Goal: Task Accomplishment & Management: Use online tool/utility

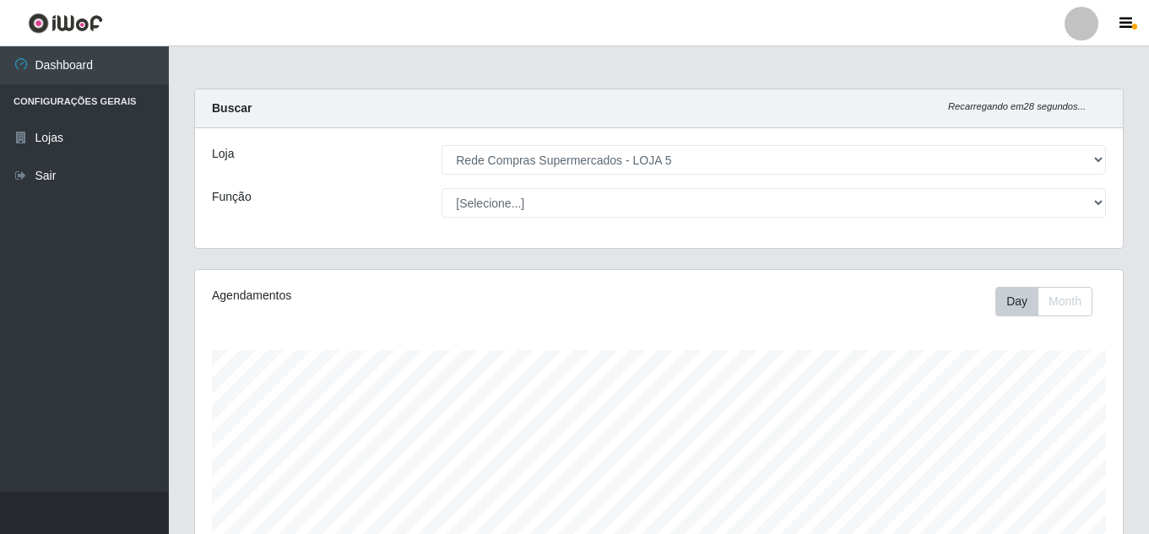
select select "397"
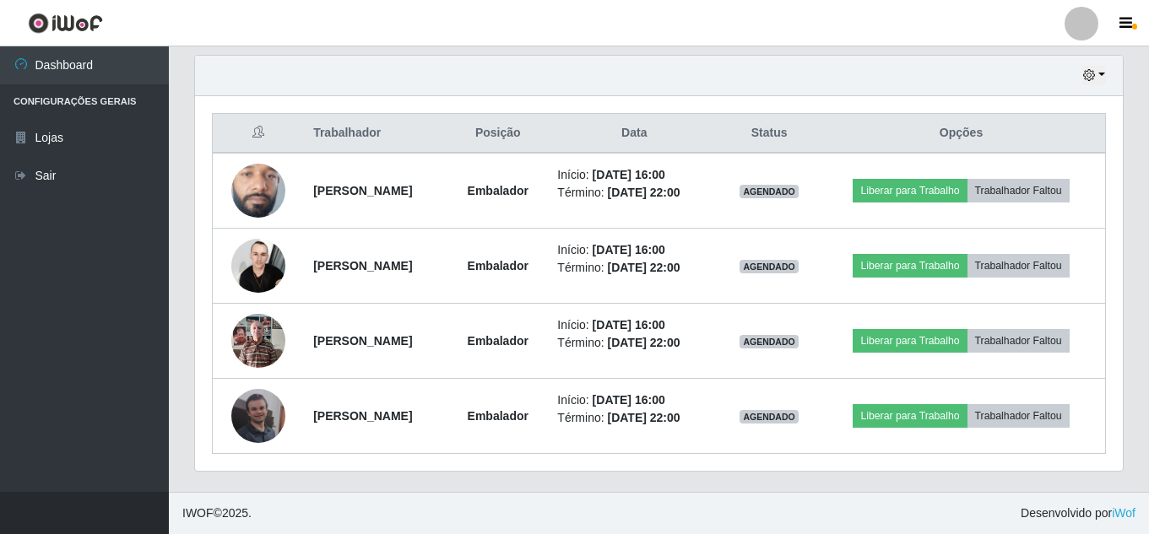
scroll to position [350, 928]
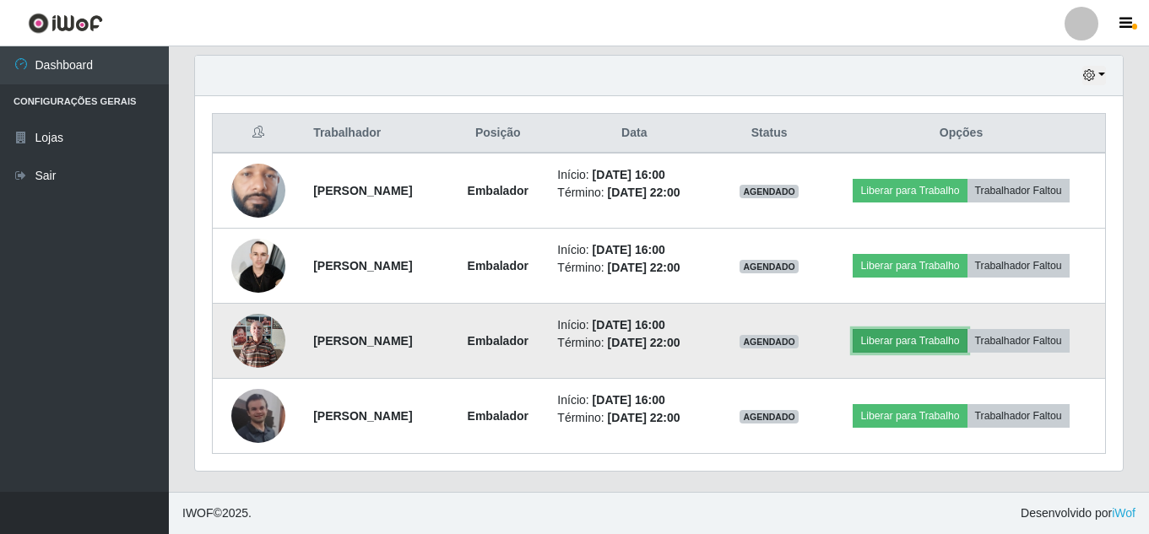
click at [920, 345] on button "Liberar para Trabalho" at bounding box center [910, 341] width 114 height 24
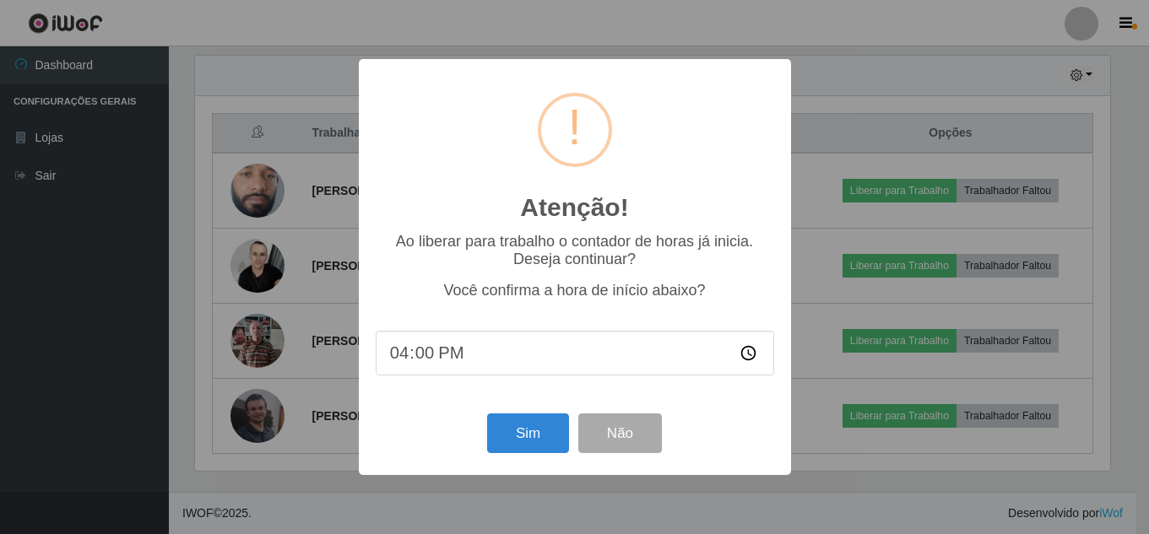
scroll to position [350, 920]
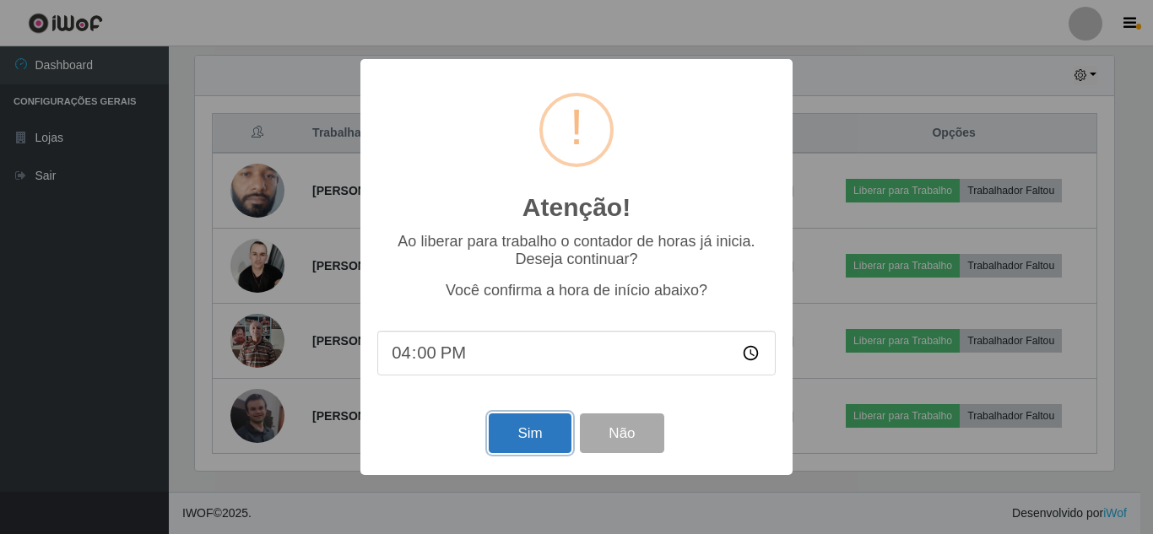
click at [513, 432] on button "Sim" at bounding box center [530, 434] width 82 height 40
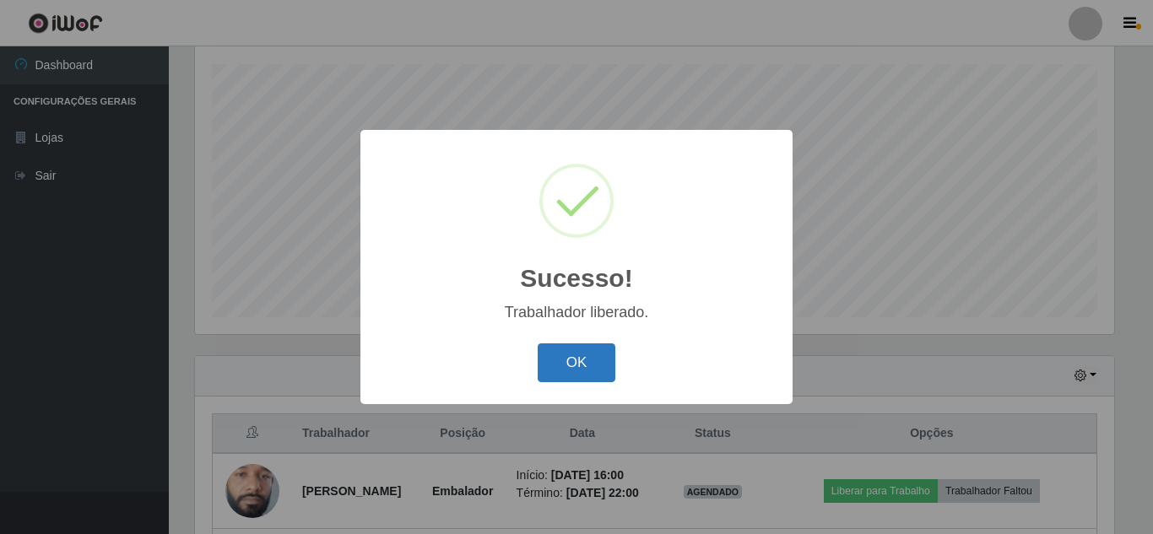
click at [585, 372] on button "OK" at bounding box center [577, 364] width 79 height 40
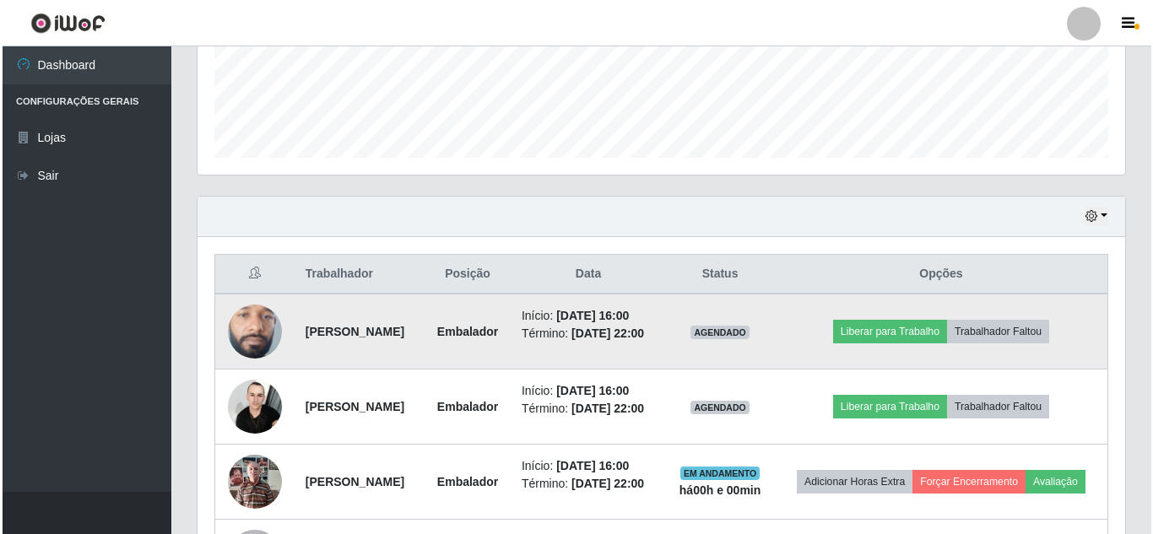
scroll to position [455, 0]
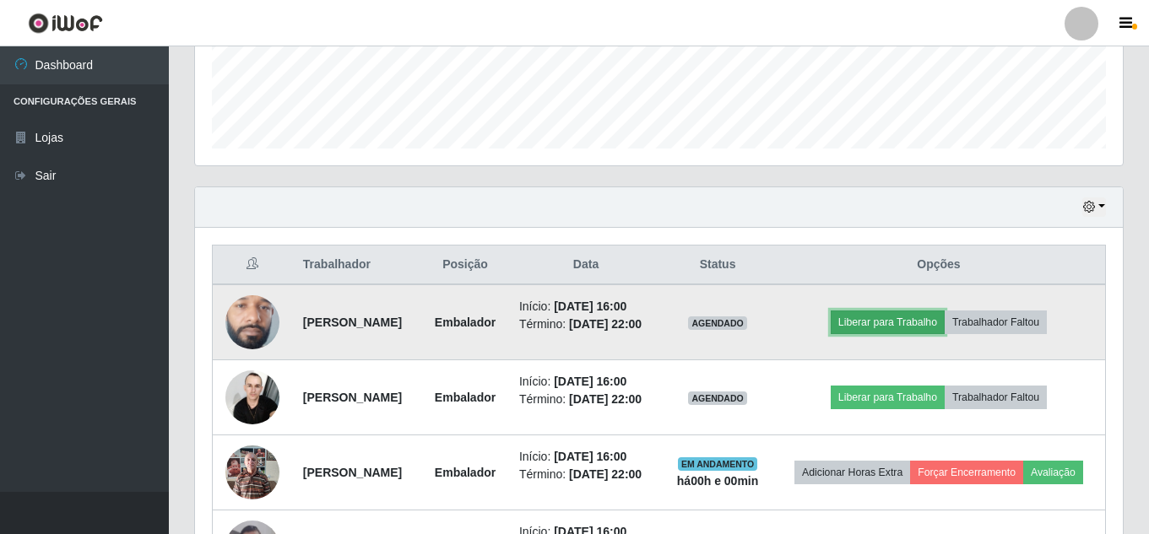
click at [906, 334] on button "Liberar para Trabalho" at bounding box center [888, 323] width 114 height 24
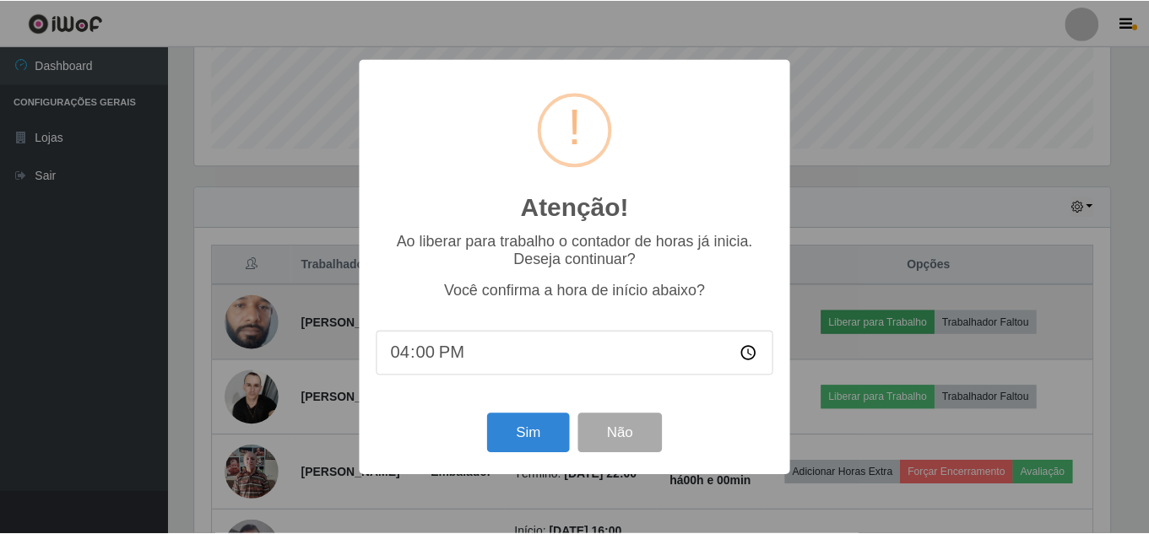
scroll to position [350, 920]
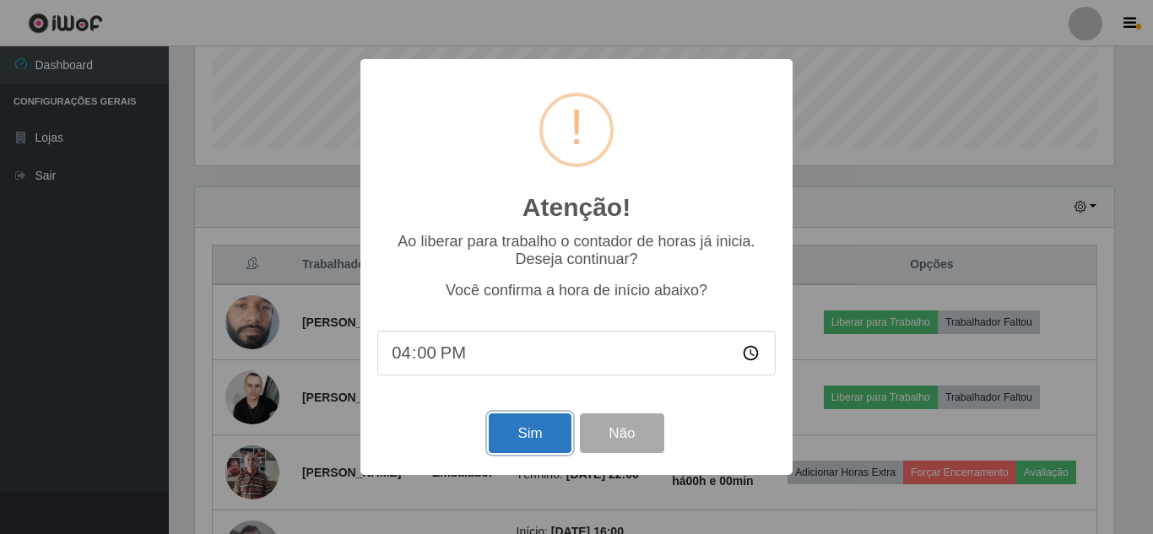
click at [513, 440] on button "Sim" at bounding box center [530, 434] width 82 height 40
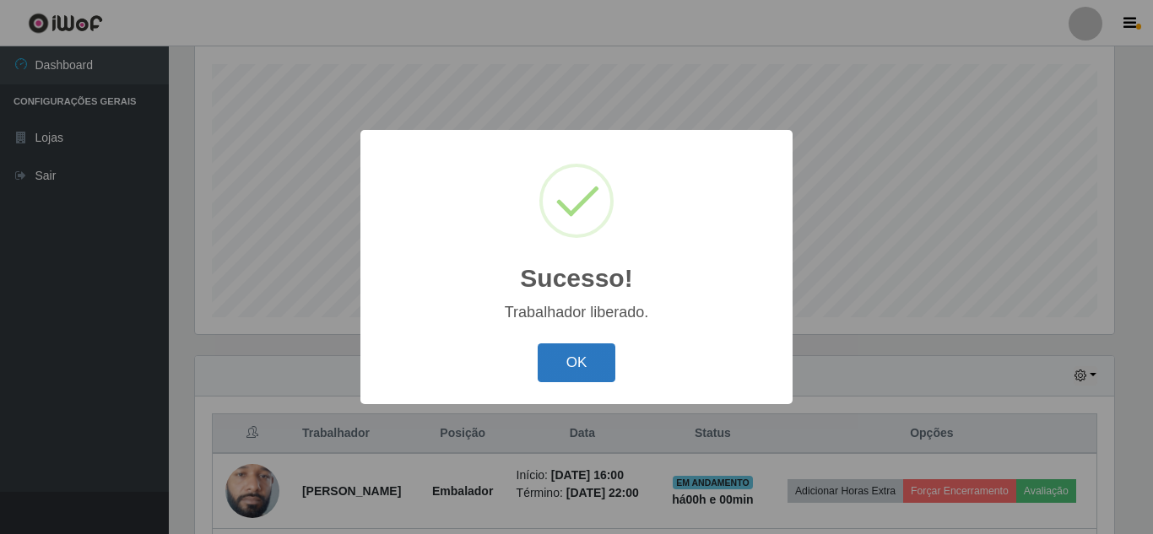
click at [563, 363] on button "OK" at bounding box center [577, 364] width 79 height 40
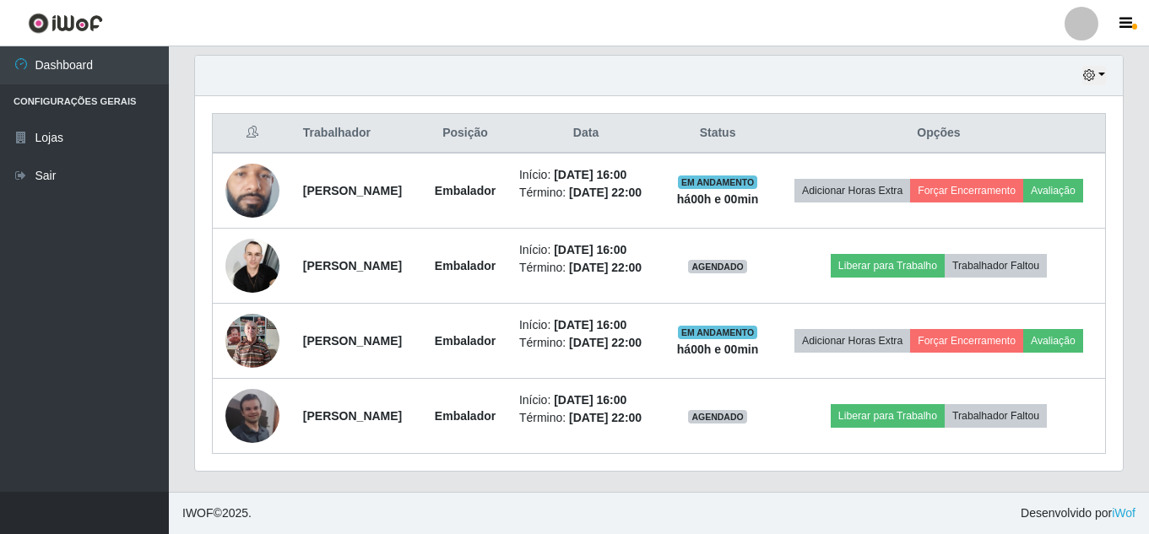
scroll to position [708, 0]
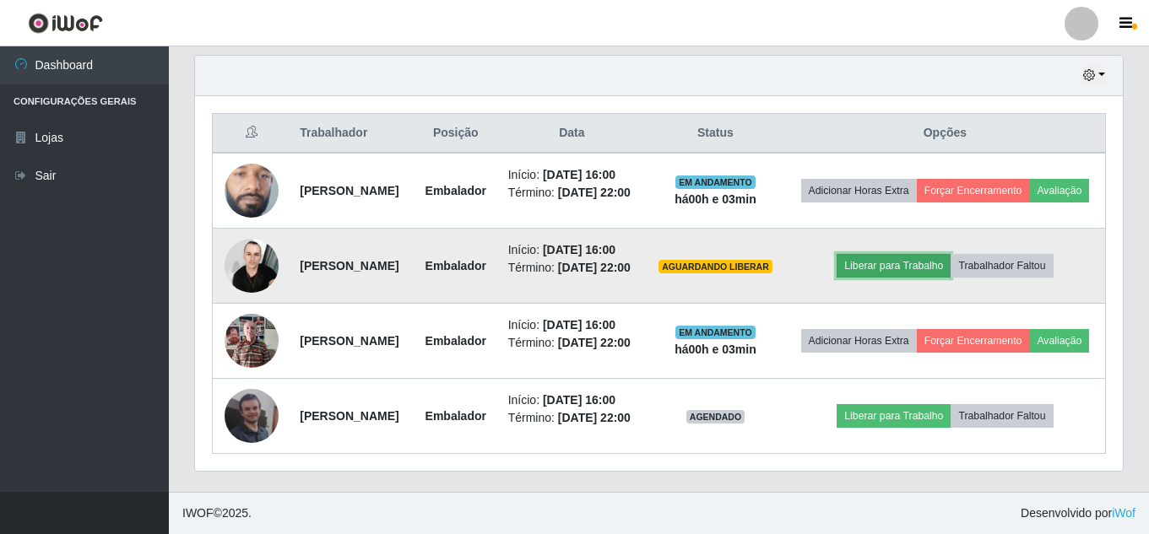
click at [929, 254] on button "Liberar para Trabalho" at bounding box center [894, 266] width 114 height 24
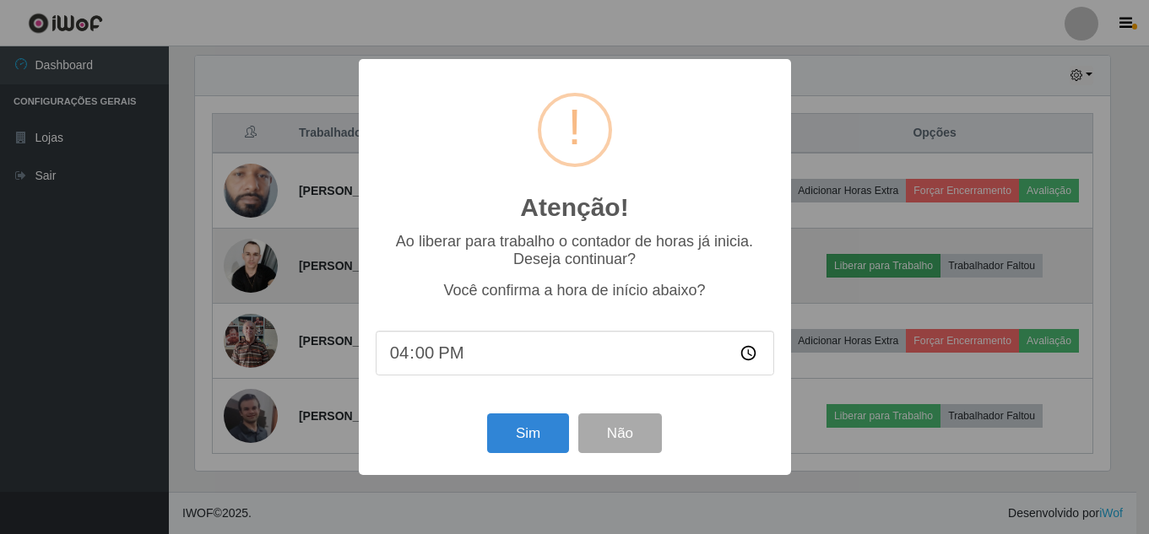
scroll to position [350, 920]
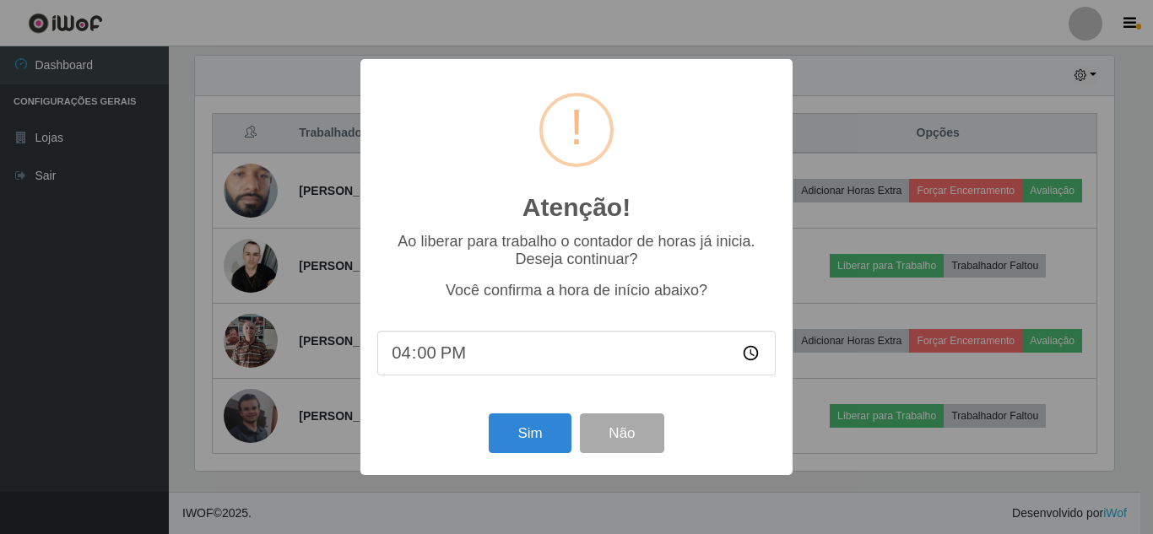
click at [514, 351] on input "16:00" at bounding box center [576, 353] width 399 height 45
click at [432, 361] on input "16:00" at bounding box center [576, 353] width 399 height 45
type input "16:02"
click at [538, 437] on button "Sim" at bounding box center [530, 434] width 82 height 40
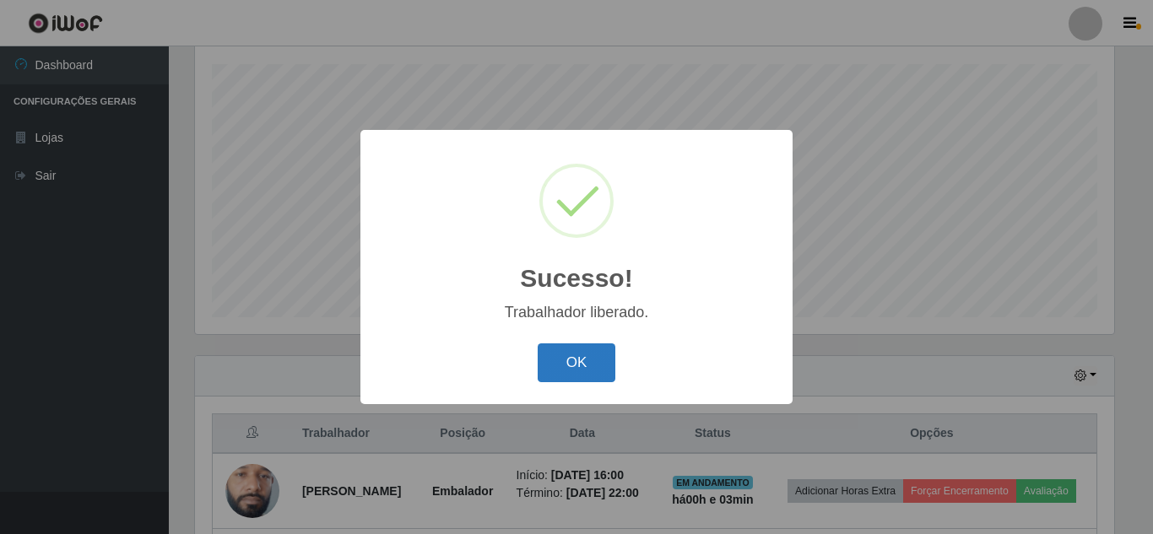
click at [586, 373] on button "OK" at bounding box center [577, 364] width 79 height 40
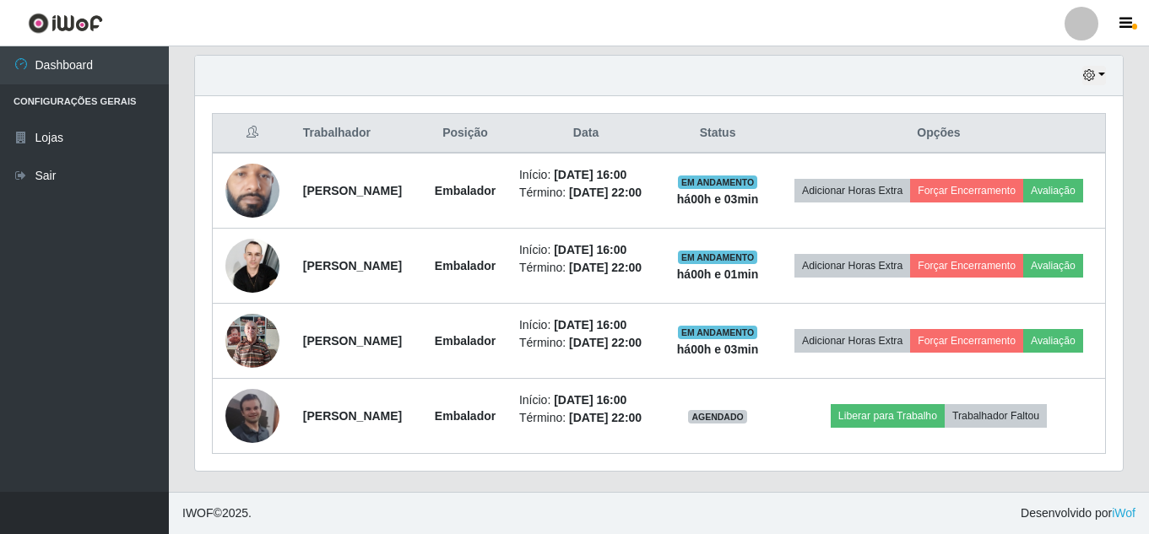
scroll to position [708, 0]
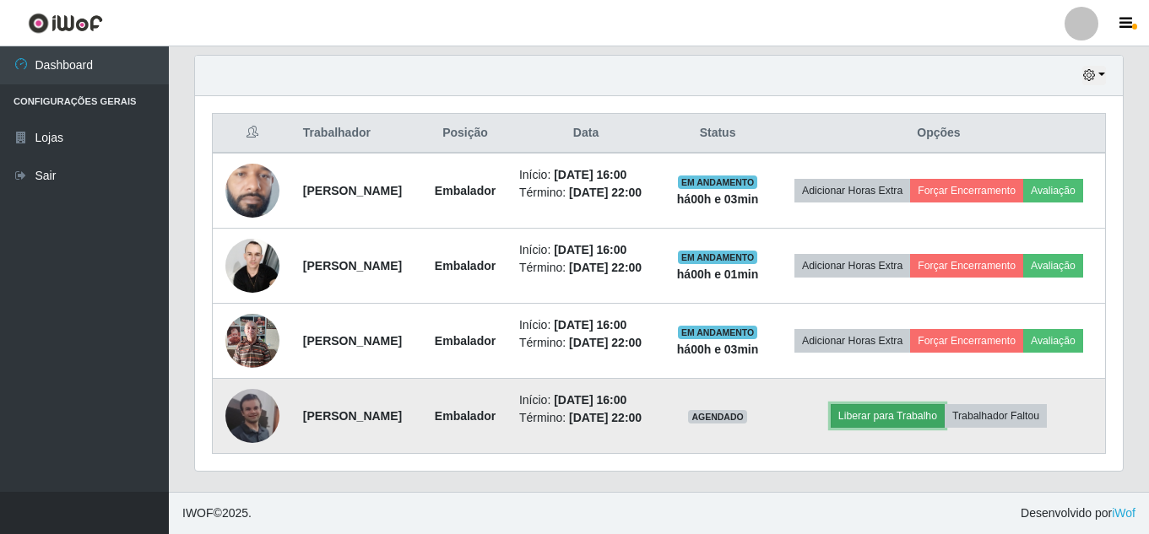
click at [923, 404] on button "Liberar para Trabalho" at bounding box center [888, 416] width 114 height 24
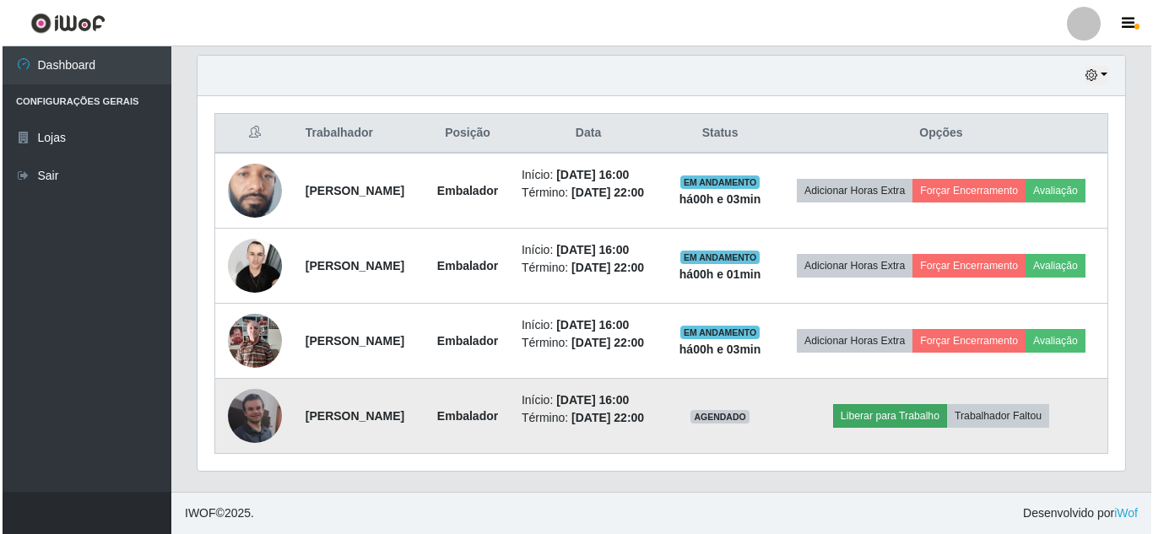
scroll to position [350, 920]
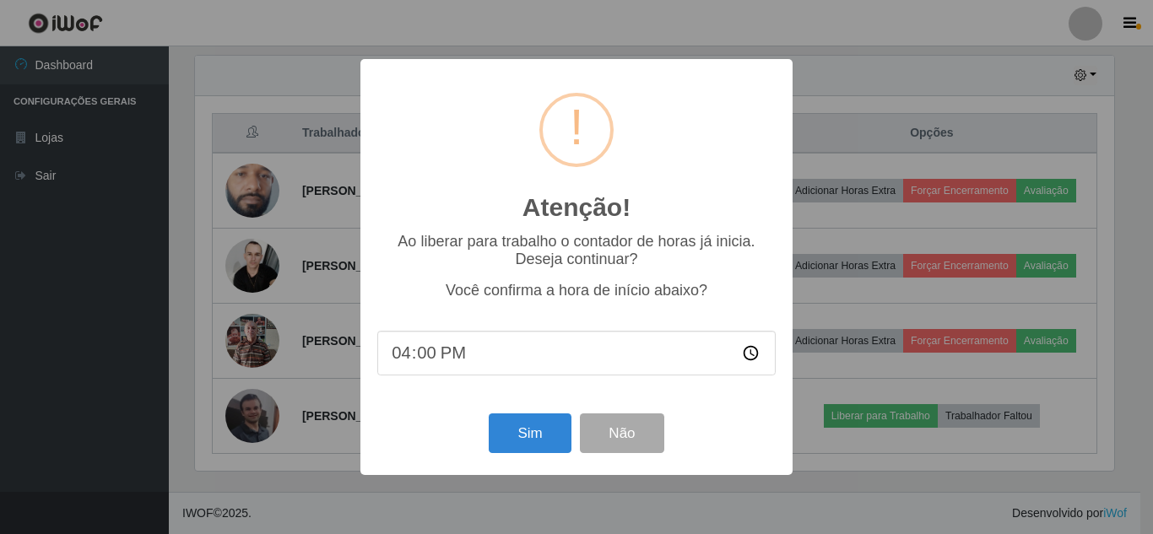
click at [451, 350] on input "16:00" at bounding box center [576, 353] width 399 height 45
click at [433, 358] on input "16:00" at bounding box center [576, 353] width 399 height 45
type input "16:03"
click at [523, 448] on button "Sim" at bounding box center [530, 434] width 82 height 40
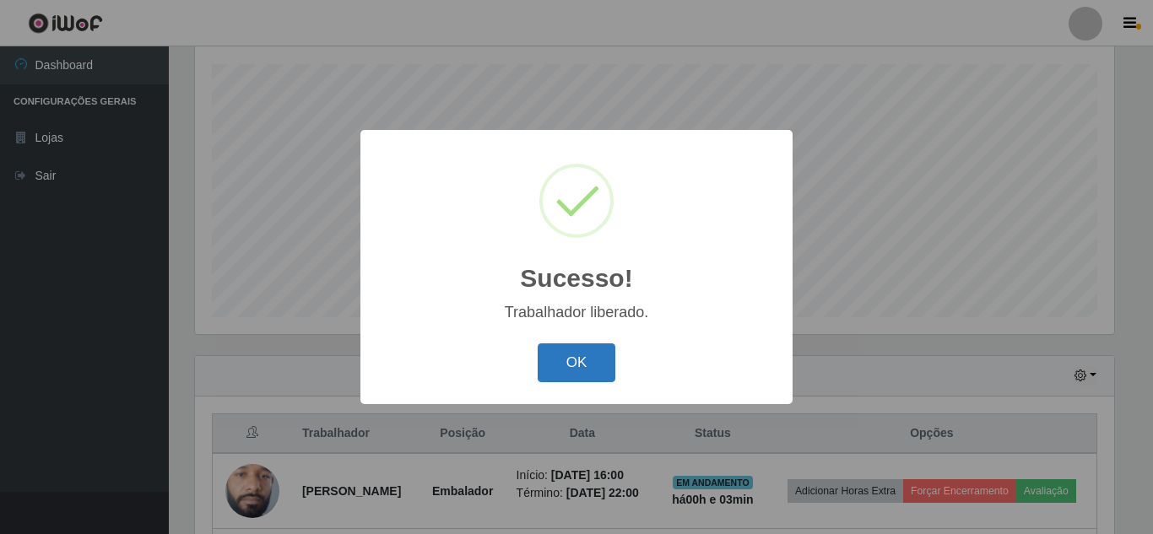
click at [561, 370] on button "OK" at bounding box center [577, 364] width 79 height 40
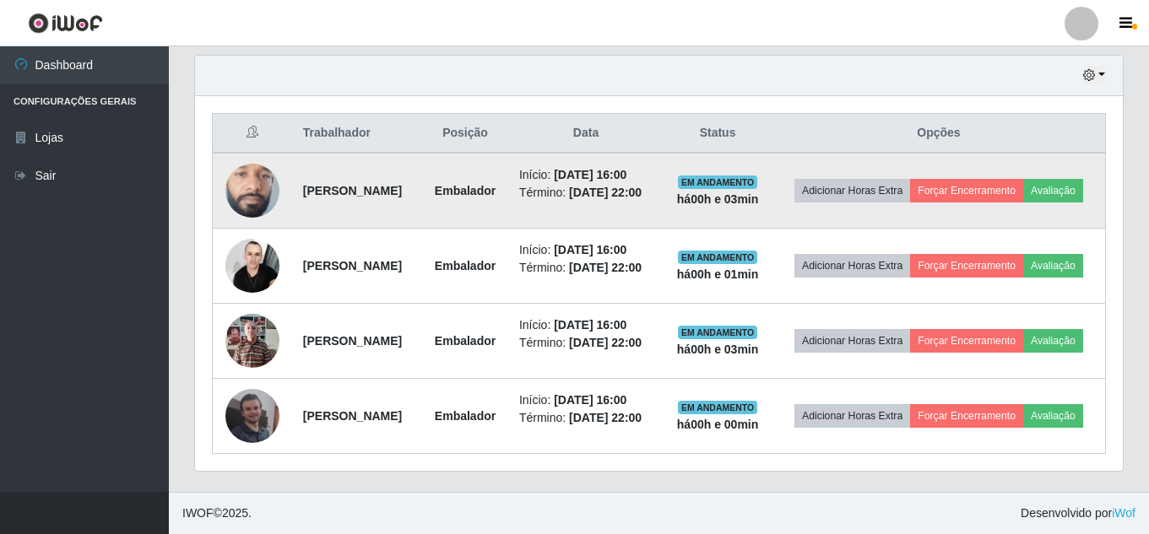
scroll to position [708, 0]
